Goal: Information Seeking & Learning: Understand process/instructions

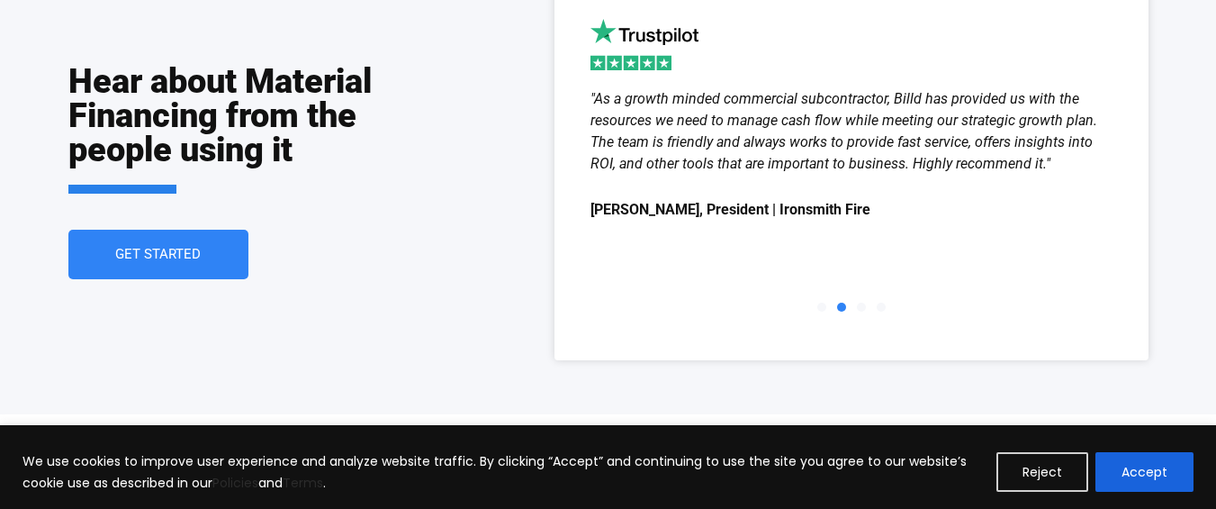
click at [144, 268] on link "Get Started" at bounding box center [158, 255] width 180 height 50
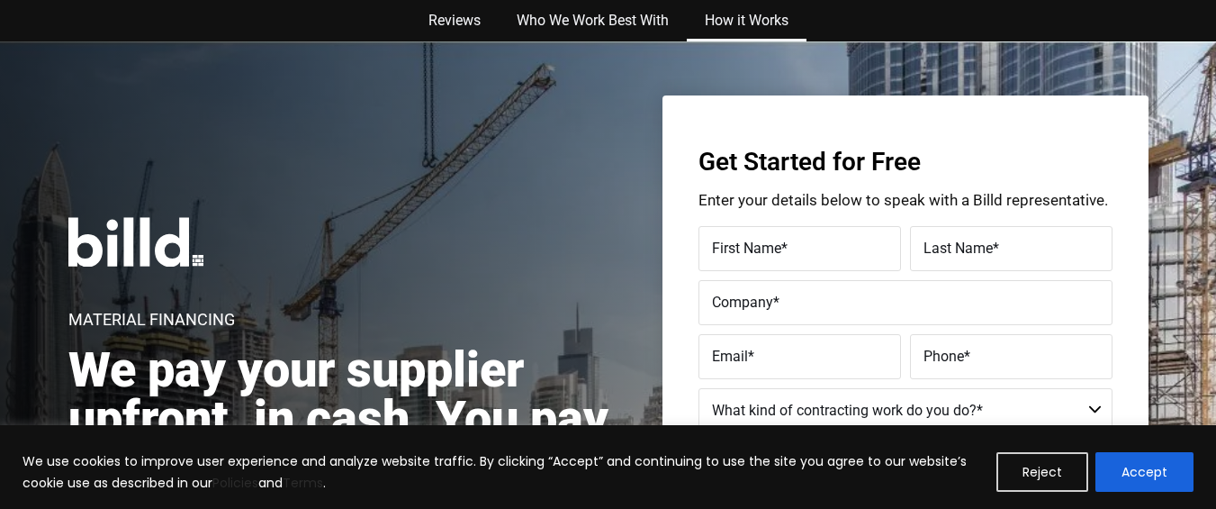
click at [745, 13] on link "How it Works" at bounding box center [747, 20] width 120 height 41
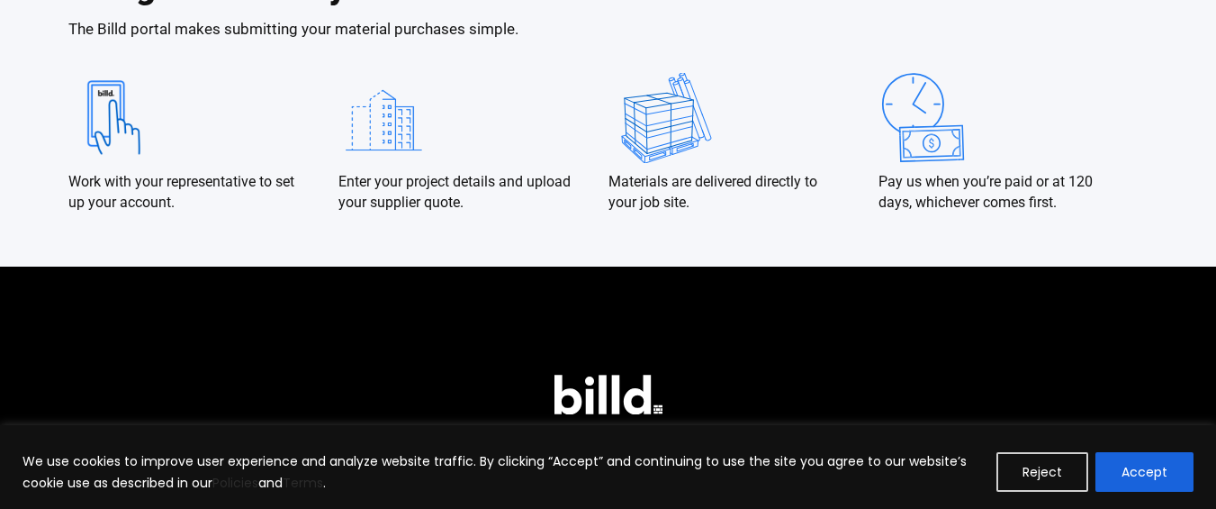
scroll to position [3338, 0]
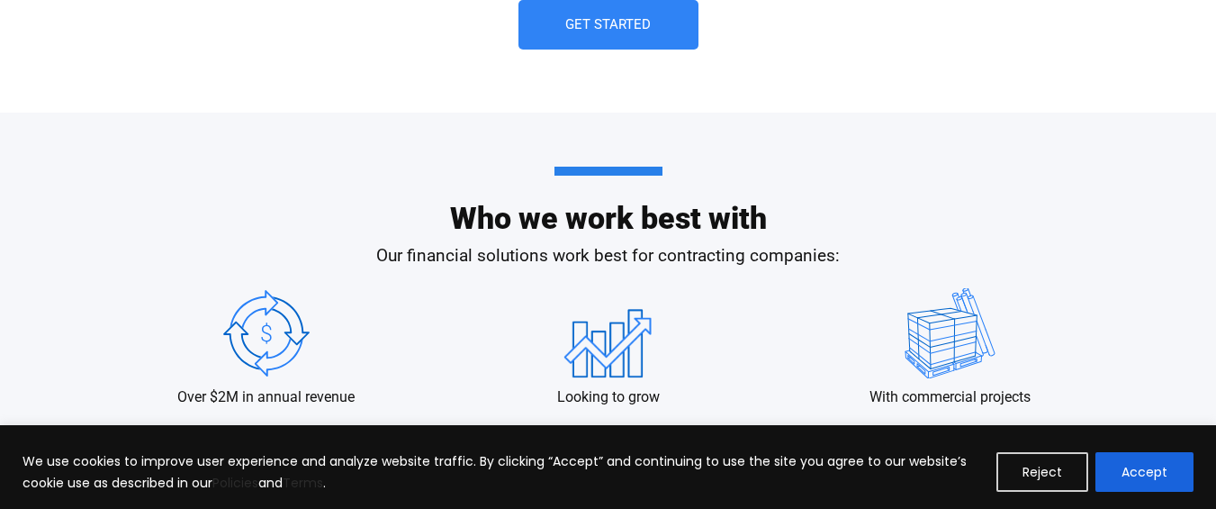
click at [524, 9] on link "Get Started" at bounding box center [609, 25] width 180 height 50
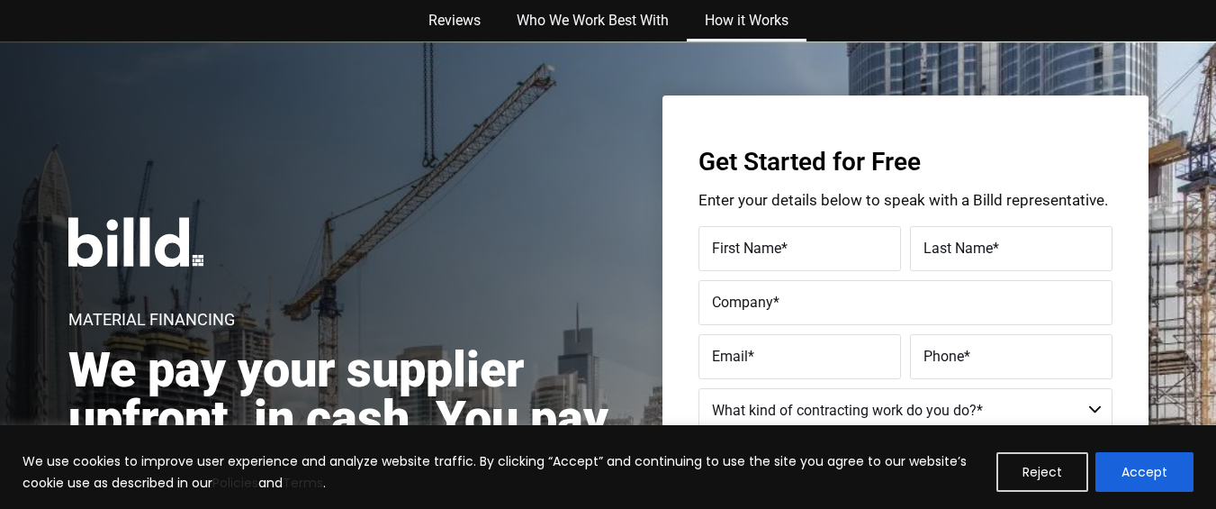
click at [769, 27] on link "How it Works" at bounding box center [747, 20] width 120 height 41
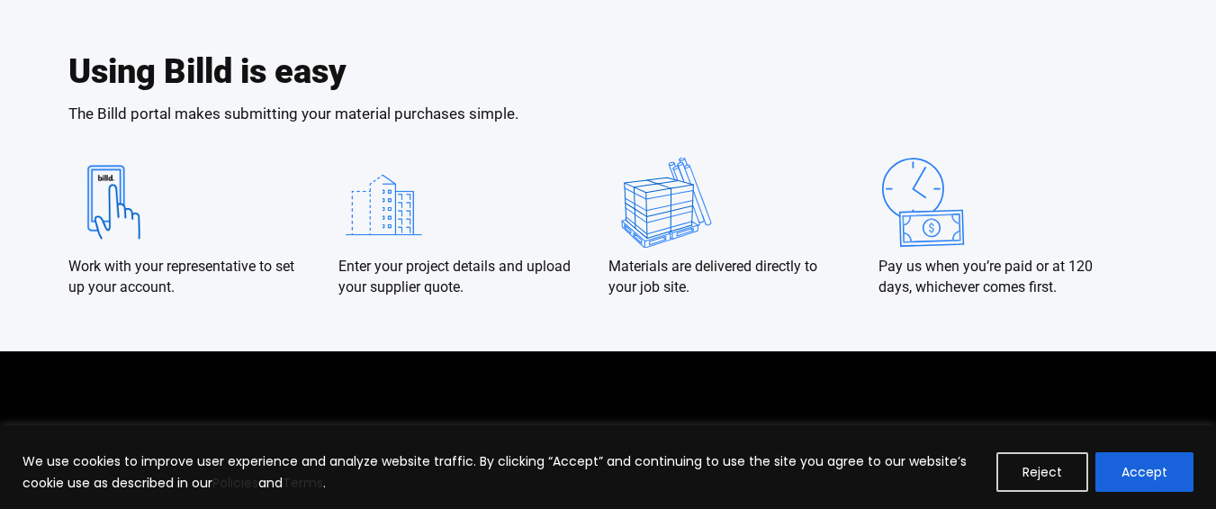
scroll to position [3446, 0]
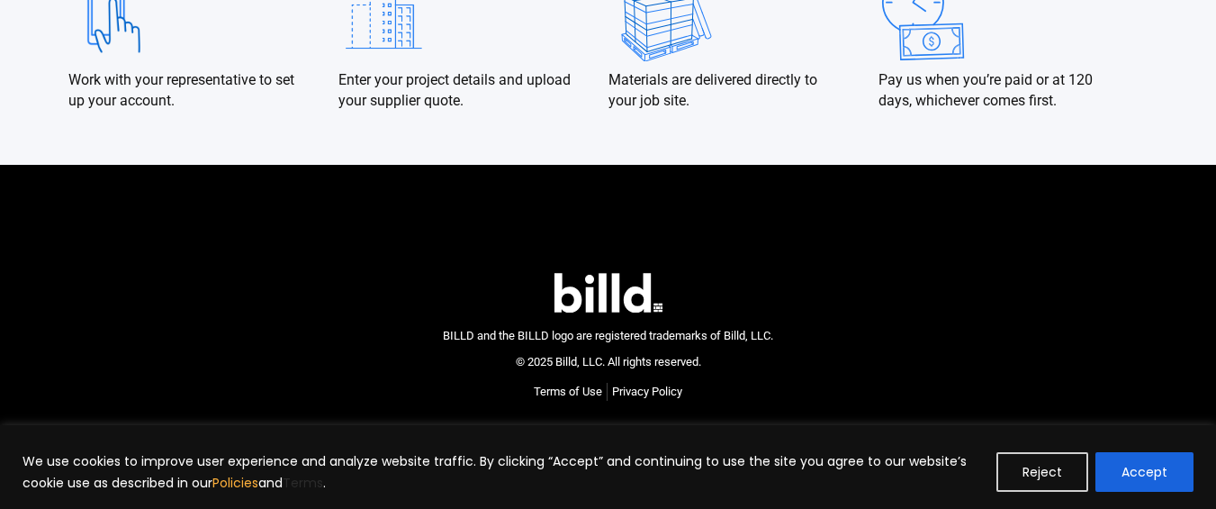
click at [248, 484] on link "Policies" at bounding box center [235, 483] width 46 height 18
